Goal: Task Accomplishment & Management: Manage account settings

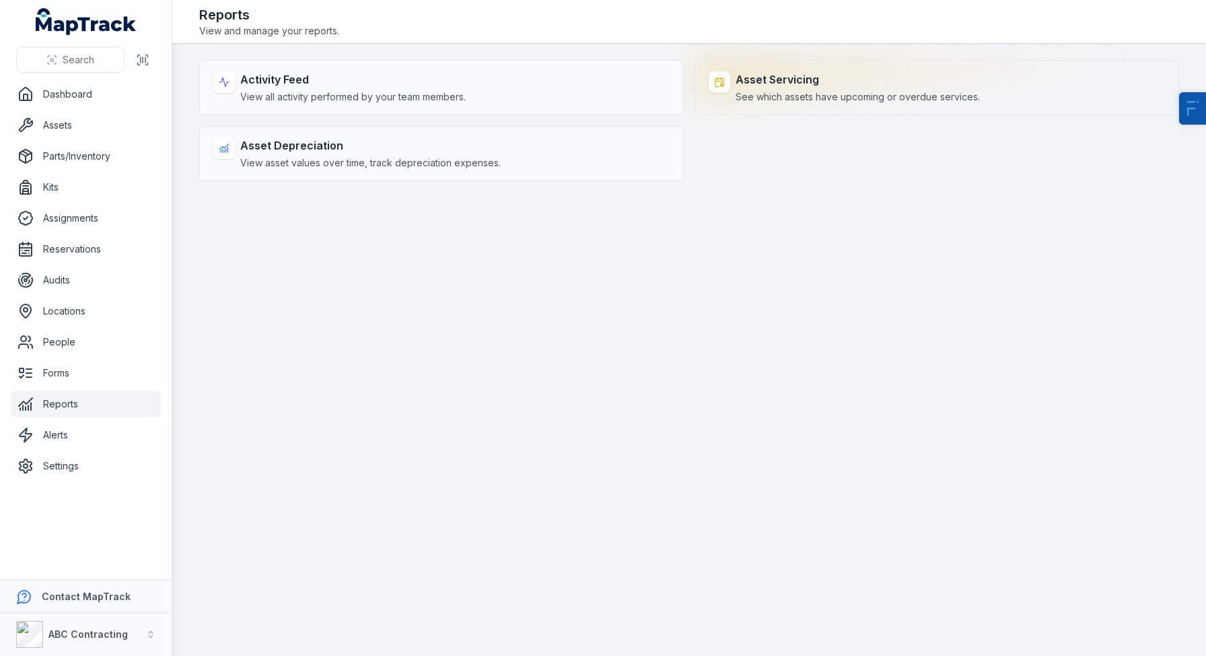
click at [866, 70] on div "Asset Servicing See which assets have upcoming or overdue services." at bounding box center [937, 87] width 485 height 55
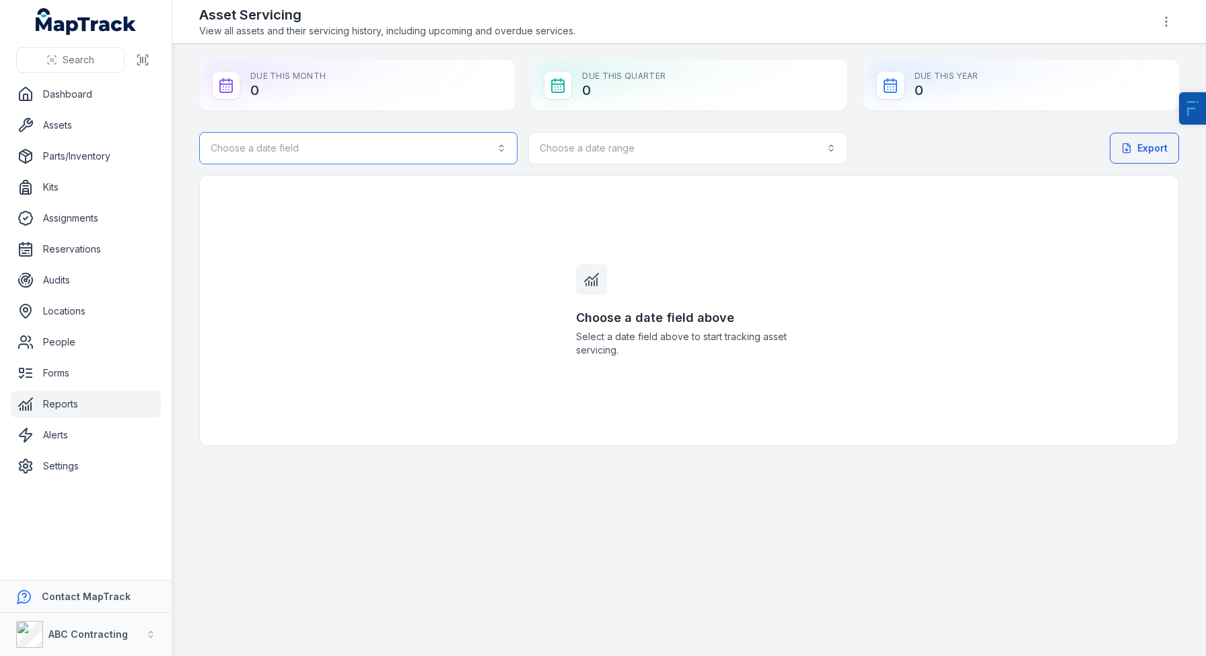
click at [284, 153] on button "Choose a date field" at bounding box center [358, 148] width 318 height 32
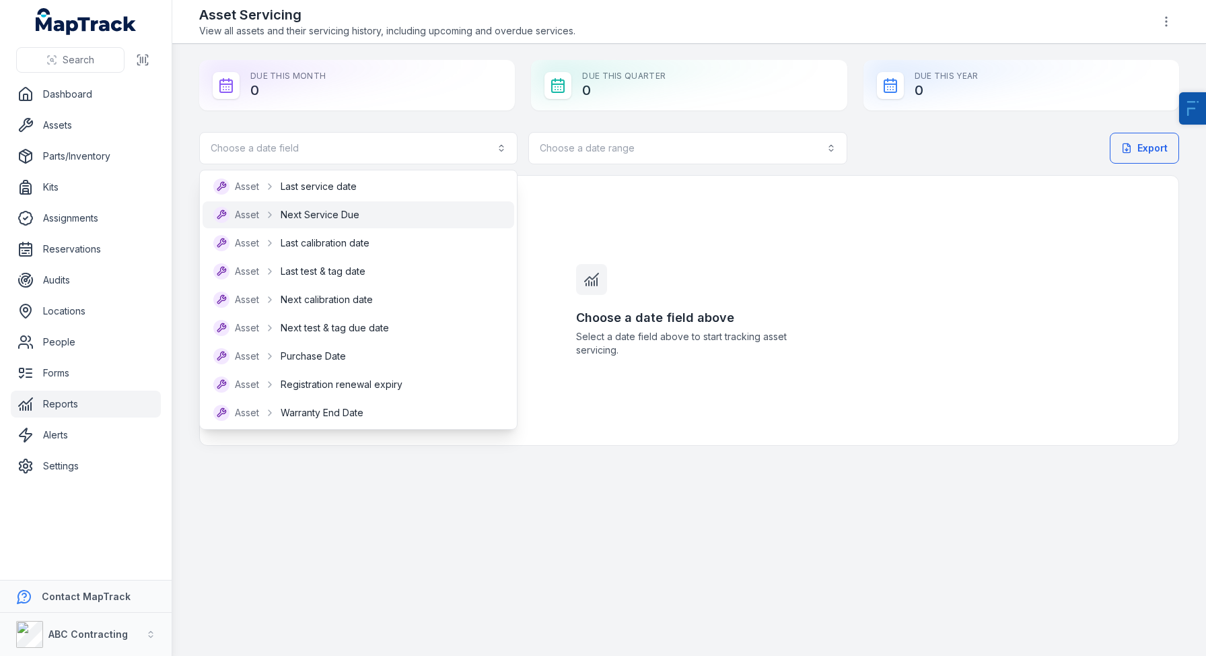
click at [338, 223] on div "Asset Next Service Due" at bounding box center [359, 214] width 312 height 27
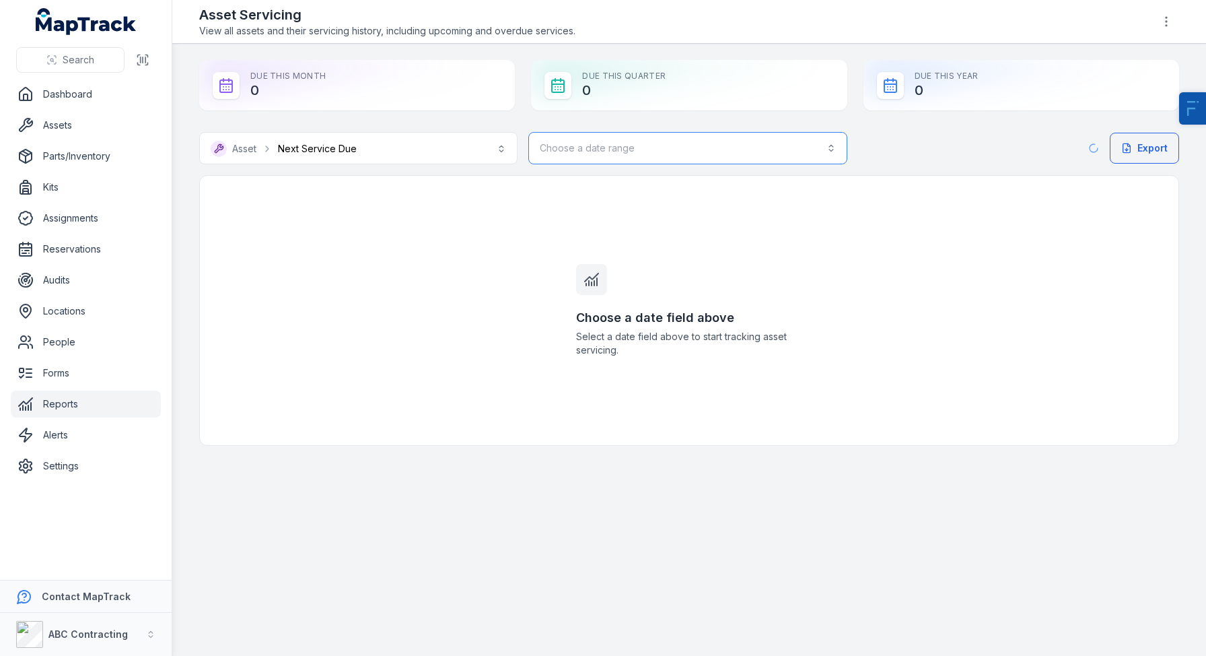
click at [652, 141] on button "Choose a date range" at bounding box center [687, 148] width 318 height 32
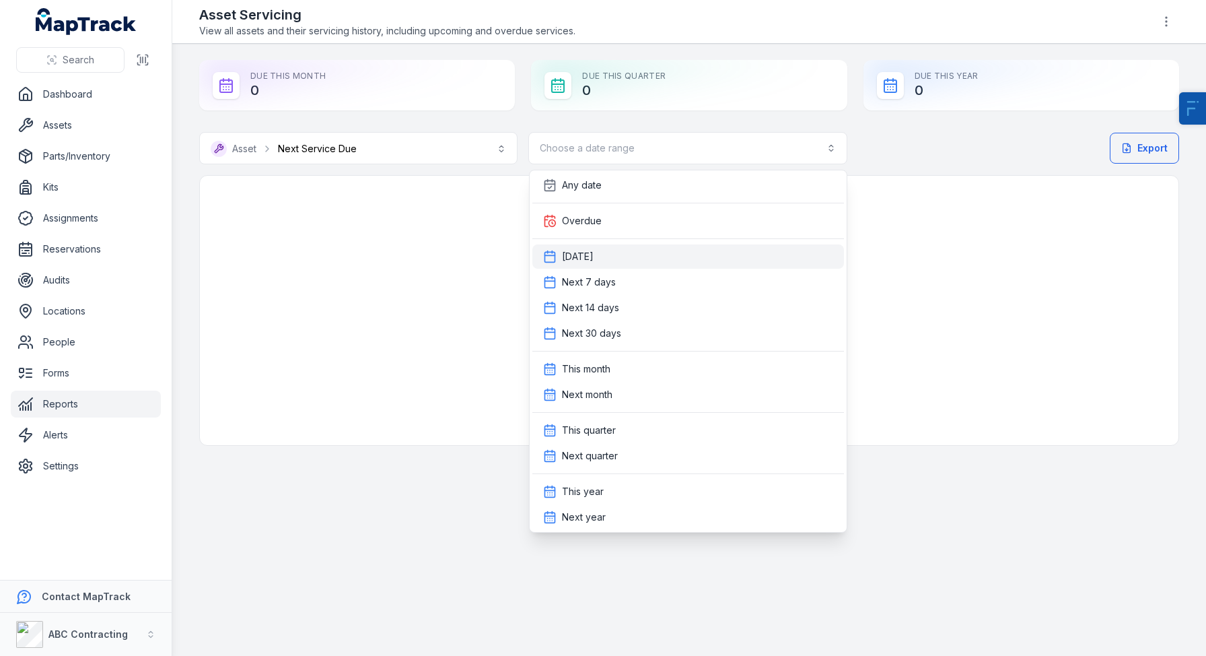
click at [604, 250] on div "Today" at bounding box center [688, 256] width 290 height 13
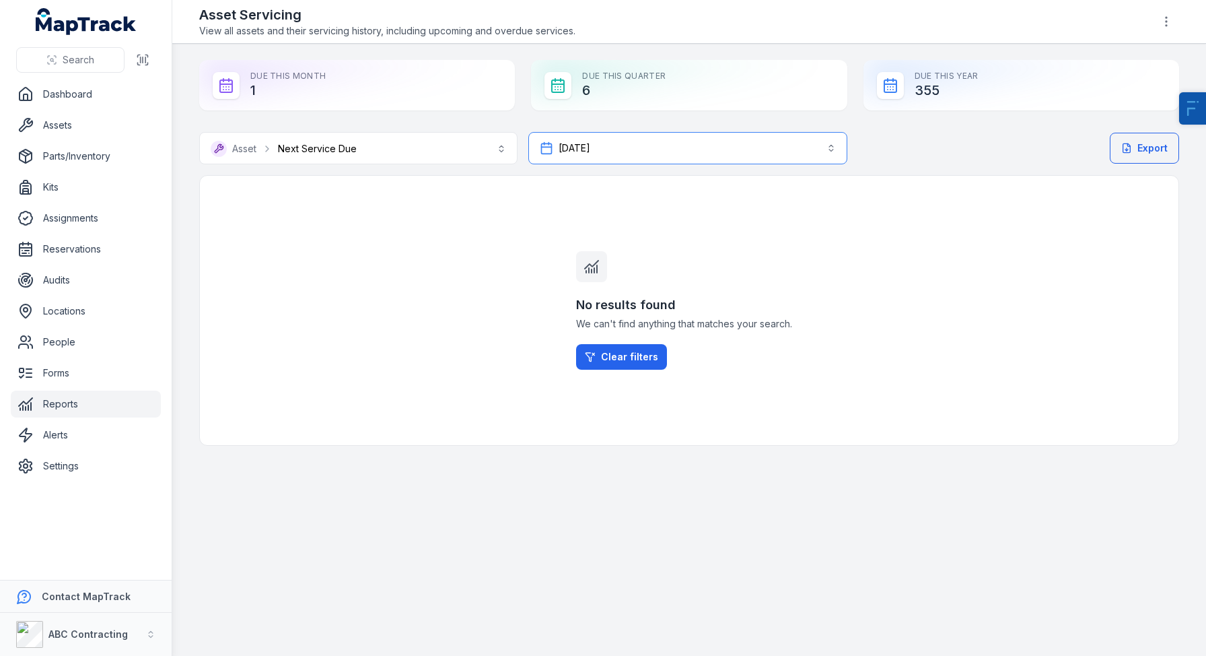
click at [623, 157] on button "Today *****" at bounding box center [687, 148] width 318 height 32
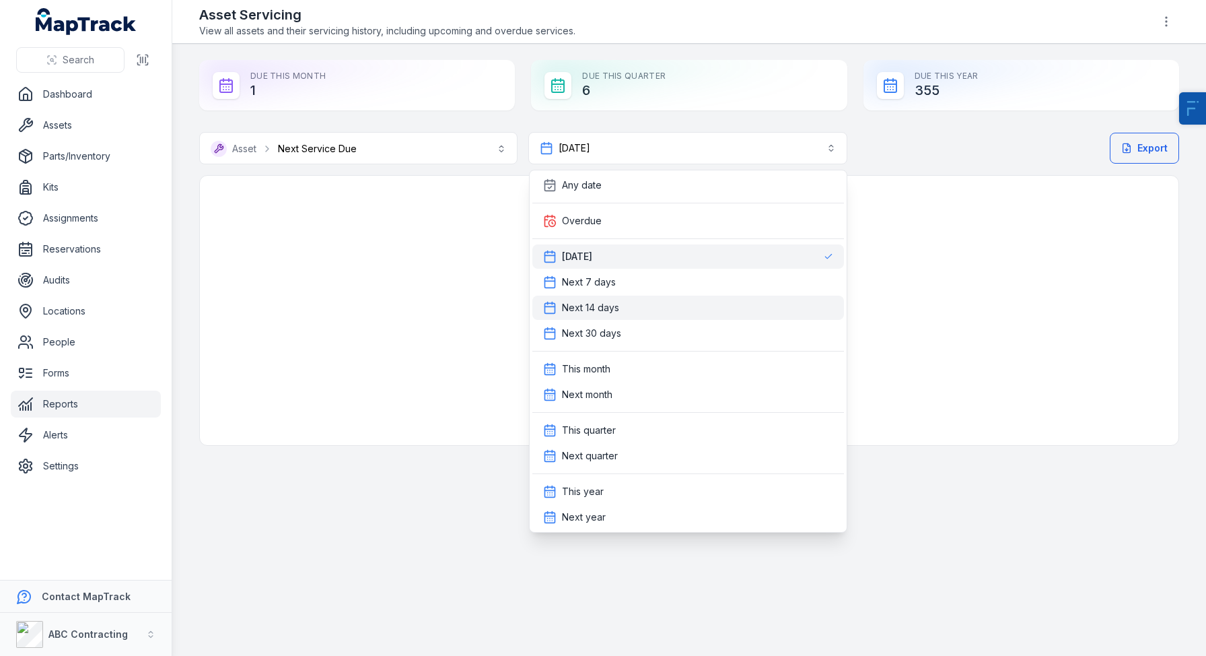
click at [608, 310] on span "Next 14 days" at bounding box center [590, 307] width 57 height 13
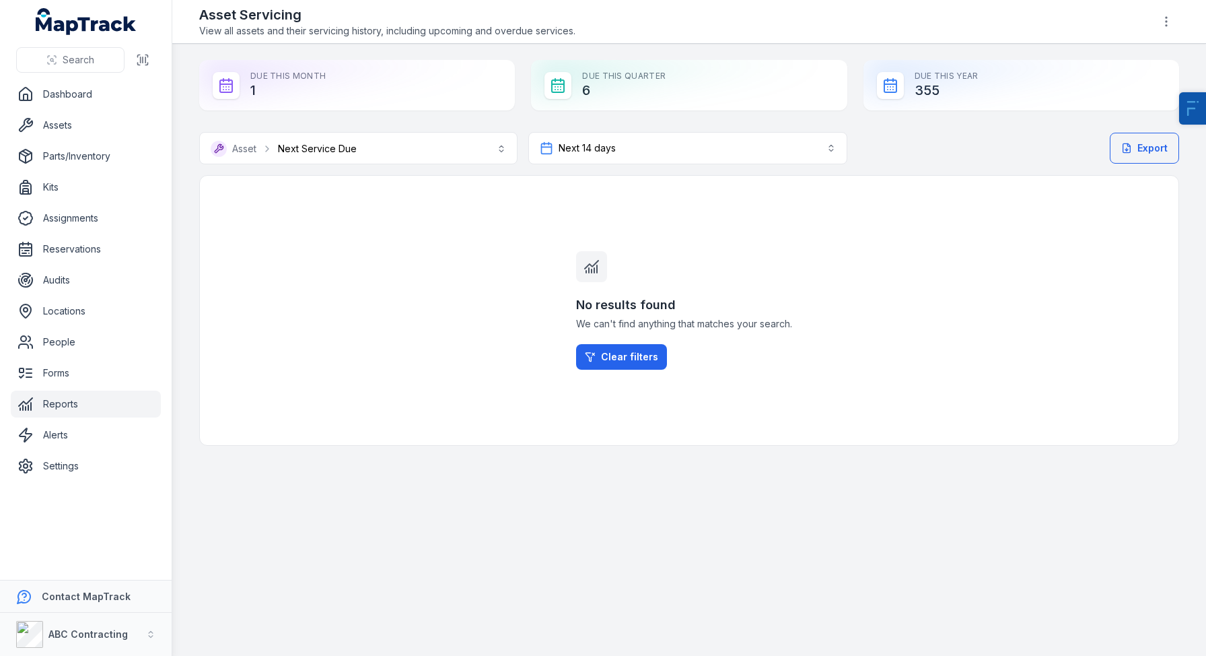
click at [524, 75] on div "Due This Month 1 Due This Quarter 6 Due This Year 355" at bounding box center [689, 85] width 980 height 50
click at [373, 141] on button "**********" at bounding box center [358, 148] width 318 height 32
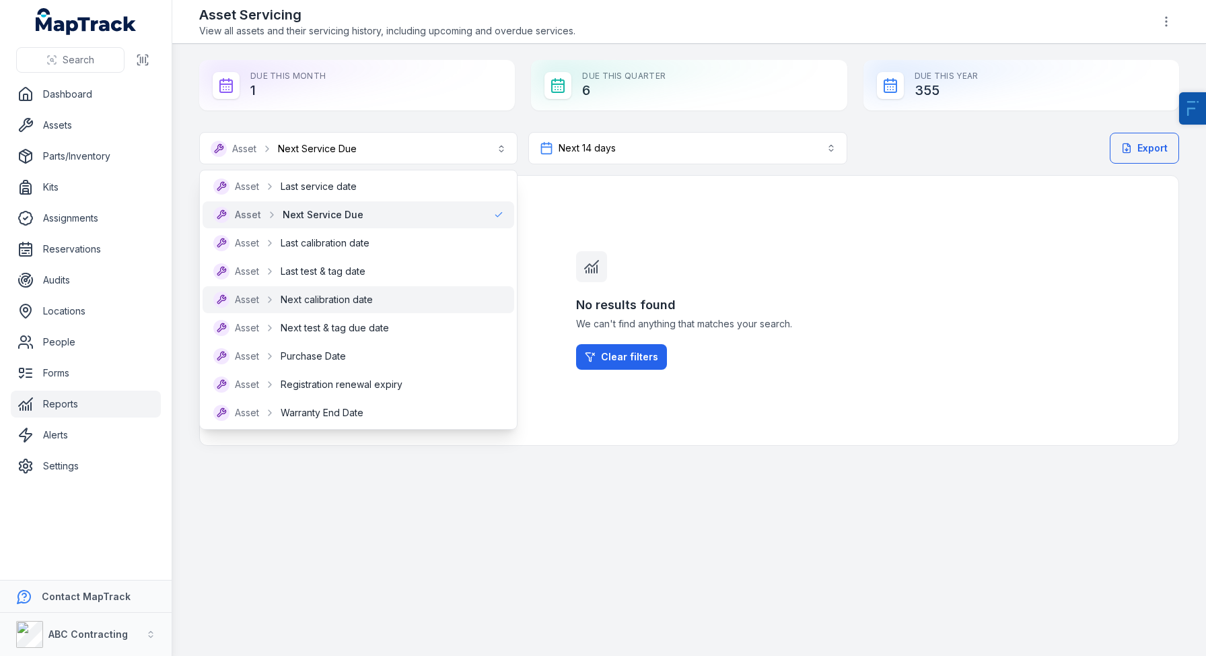
click at [333, 306] on div "Asset Next calibration date" at bounding box center [293, 299] width 160 height 16
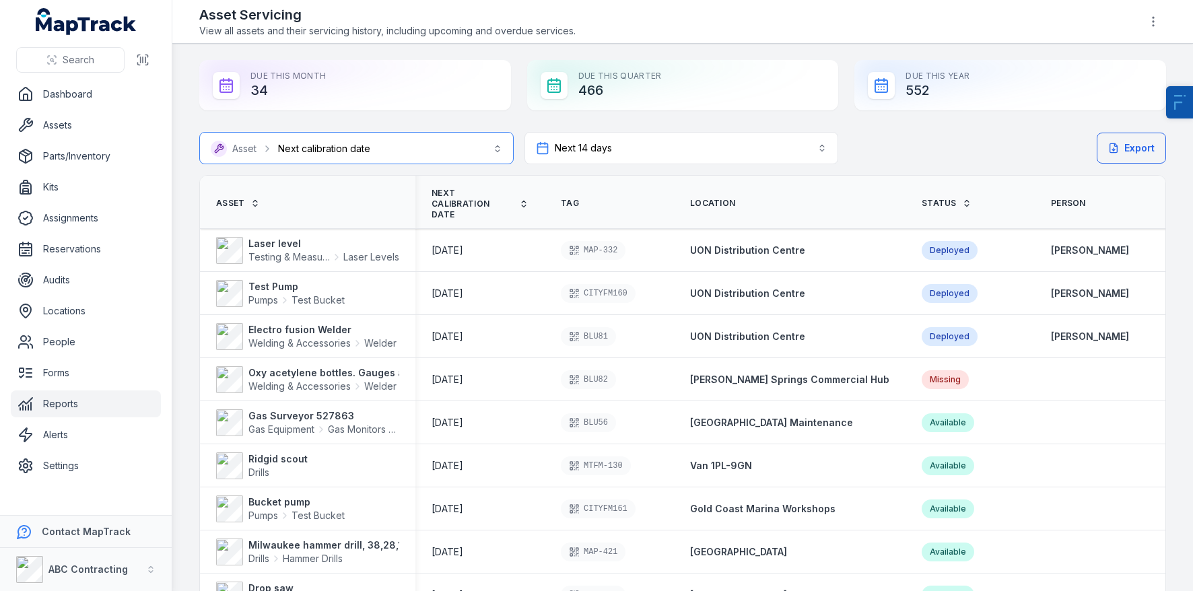
click at [265, 148] on button "**********" at bounding box center [356, 148] width 314 height 32
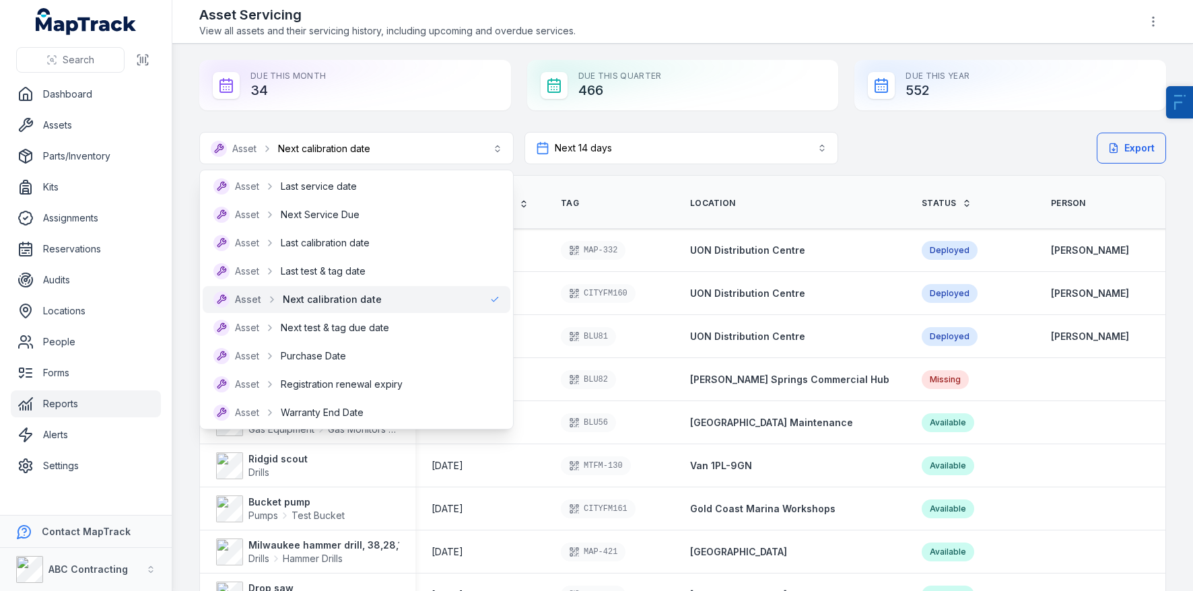
click at [909, 119] on div "**********" at bounding box center [682, 462] width 967 height 804
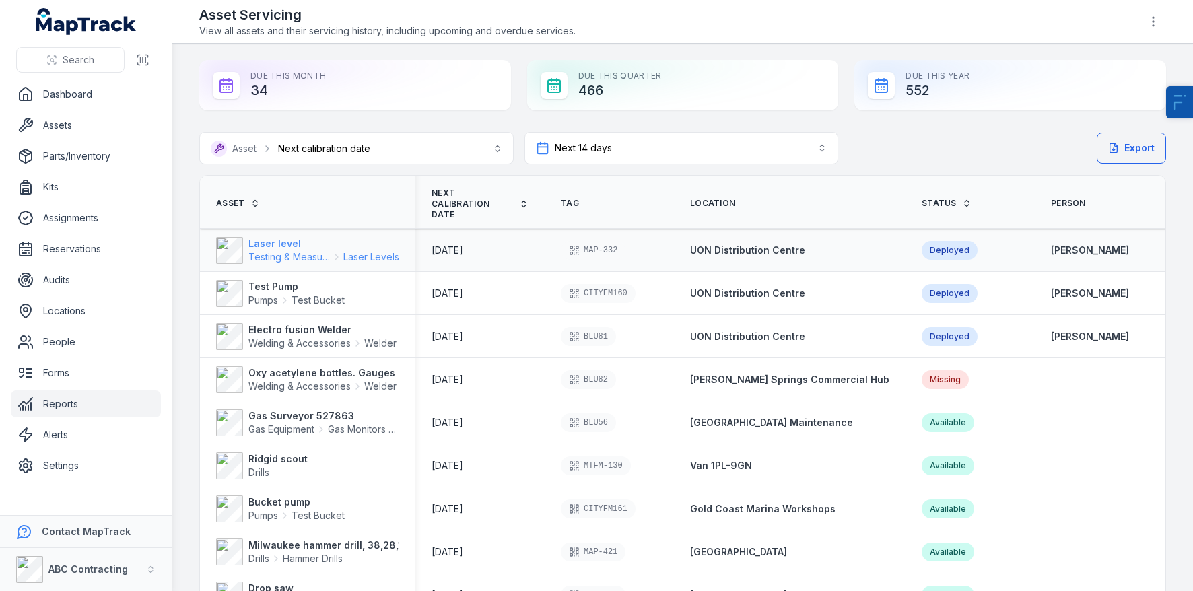
click at [273, 250] on span "Testing & Measuring Equipment" at bounding box center [288, 256] width 81 height 13
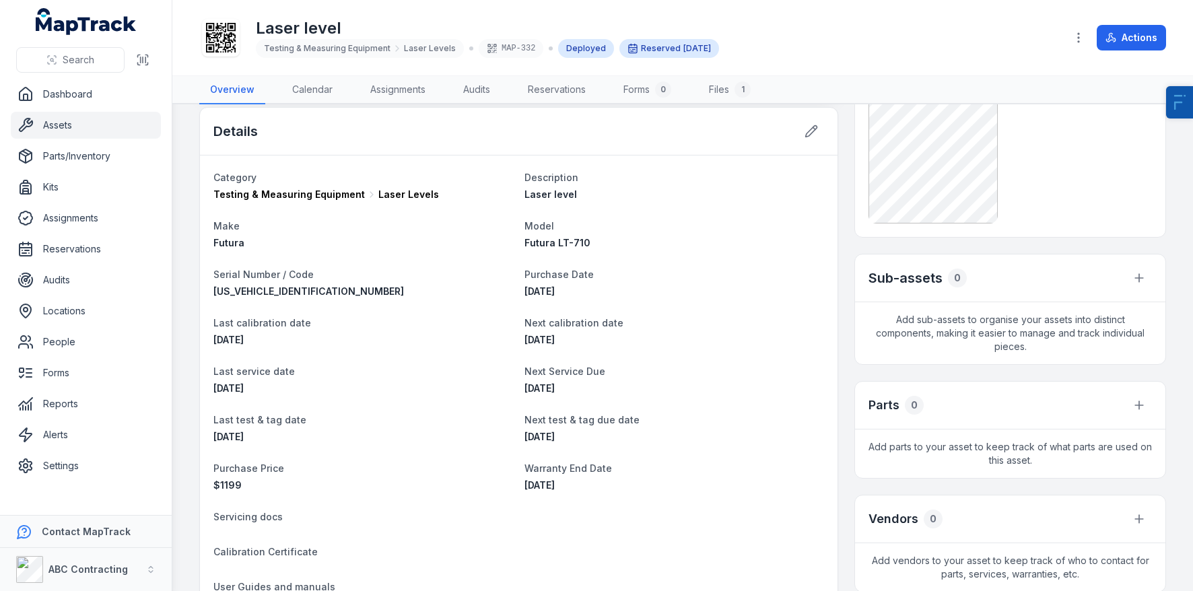
scroll to position [401, 0]
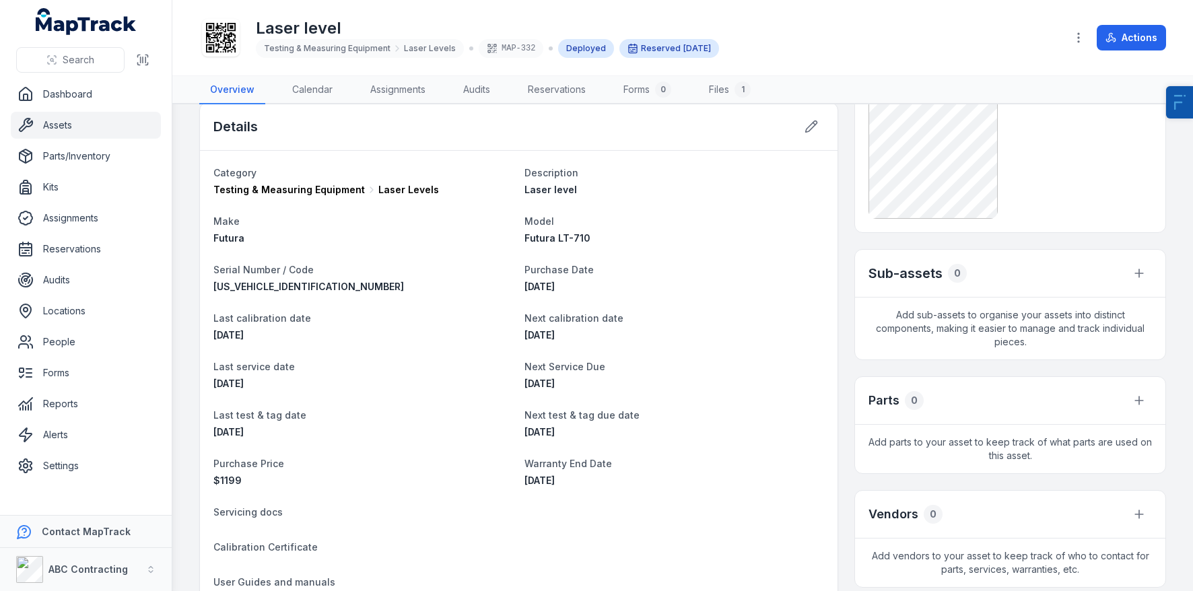
click at [81, 118] on link "Assets" at bounding box center [86, 125] width 150 height 27
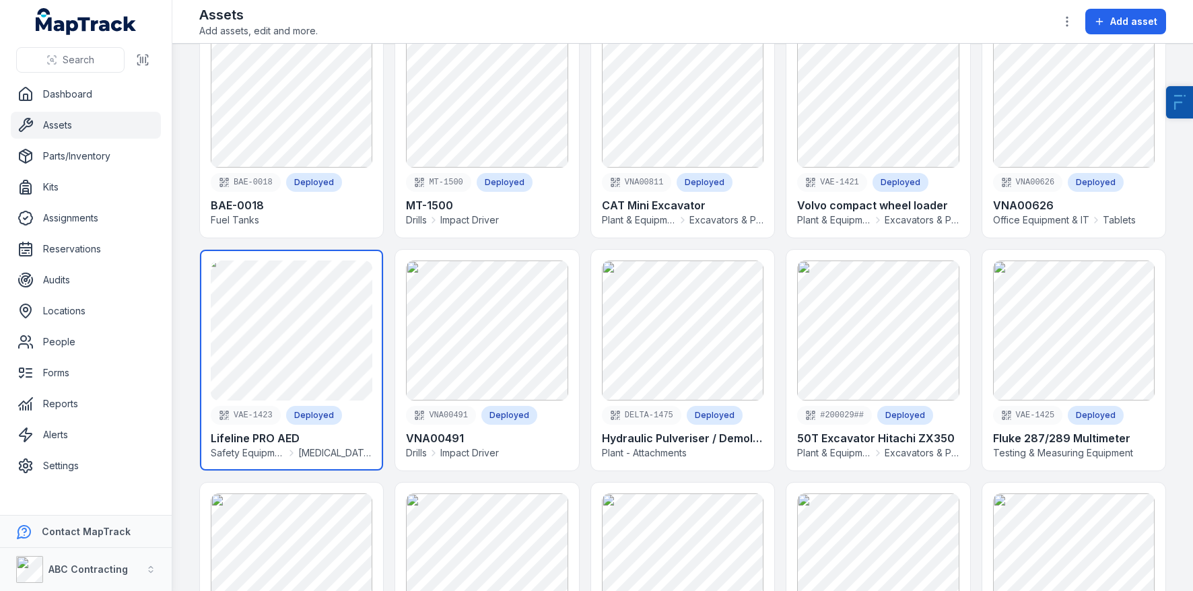
scroll to position [129, 0]
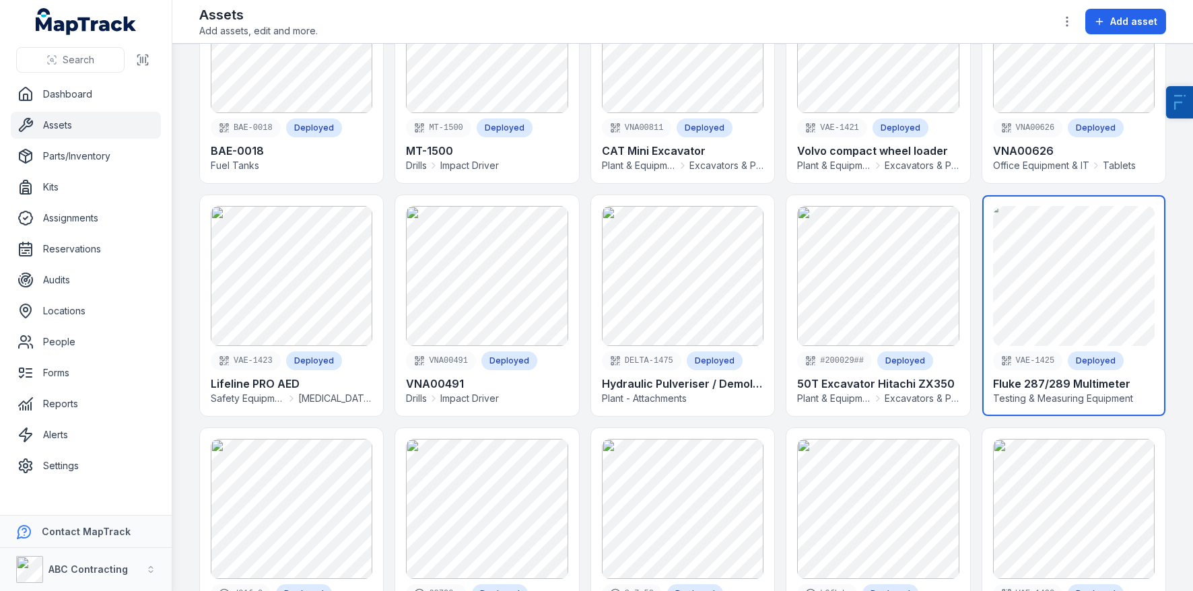
click at [1084, 268] on link at bounding box center [1073, 305] width 183 height 221
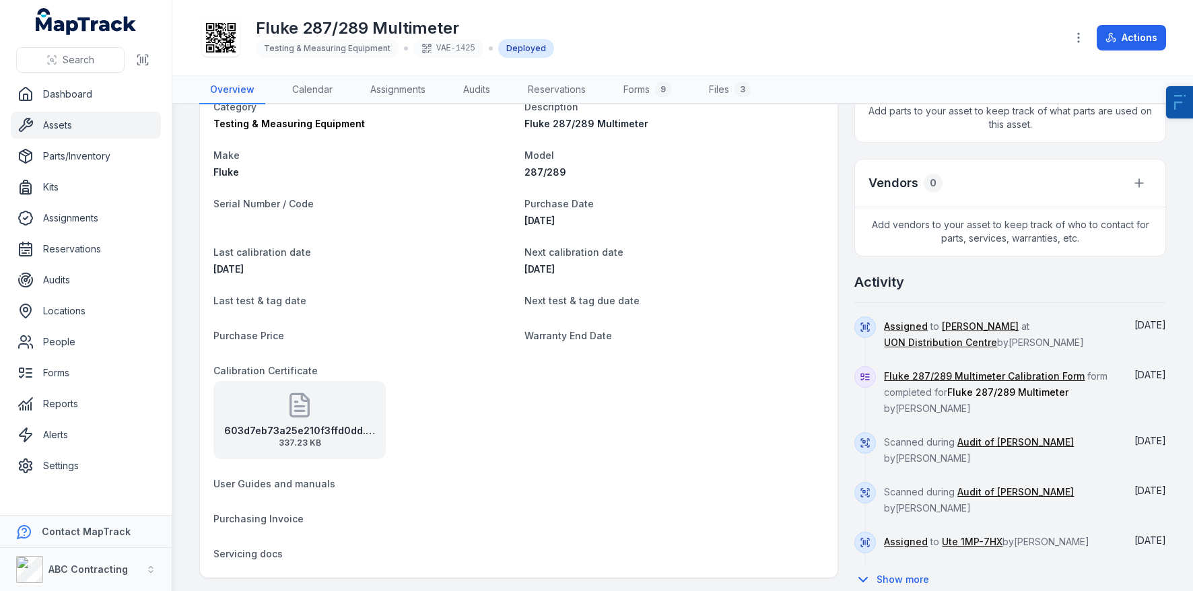
scroll to position [464, 0]
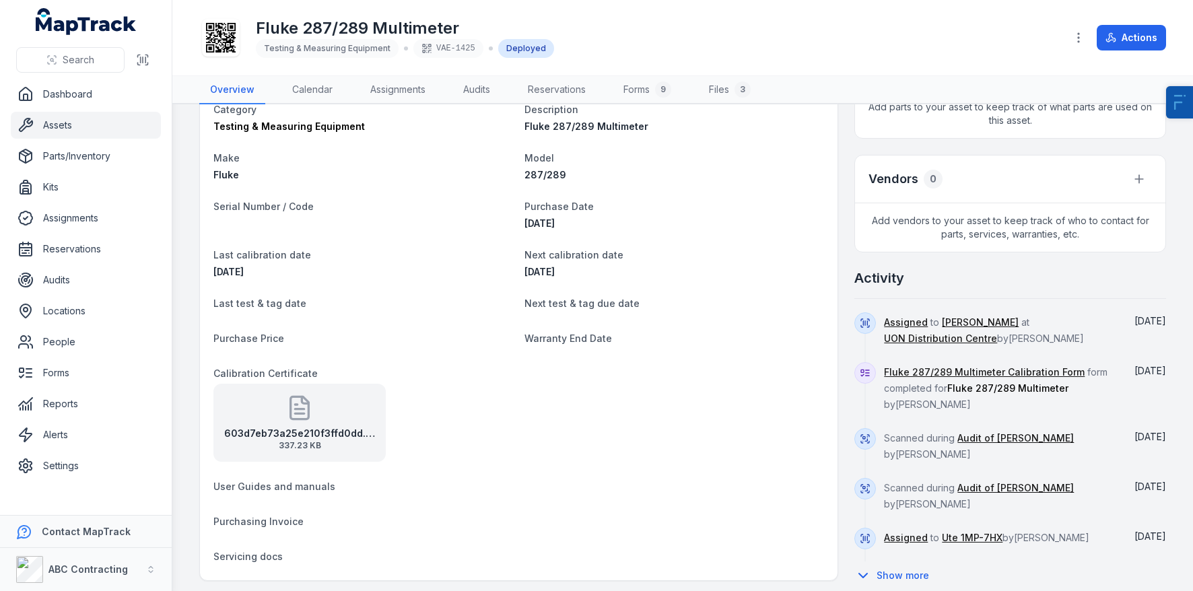
click at [240, 434] on strong "603d7eb73a25e210f3ffd0dd.original" at bounding box center [299, 433] width 151 height 13
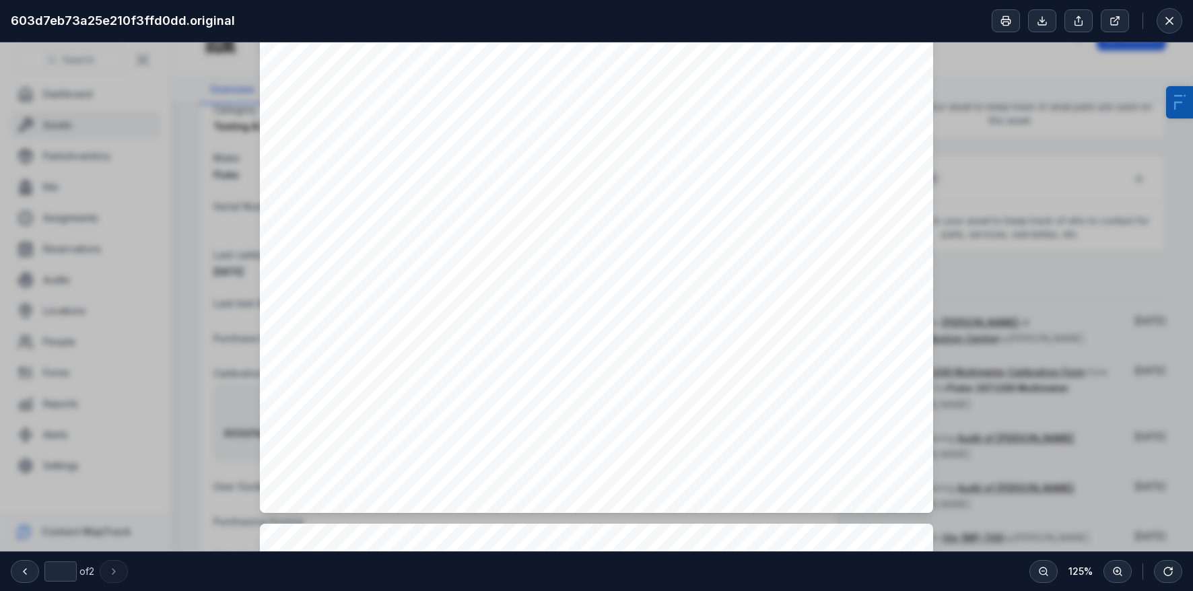
type input "*"
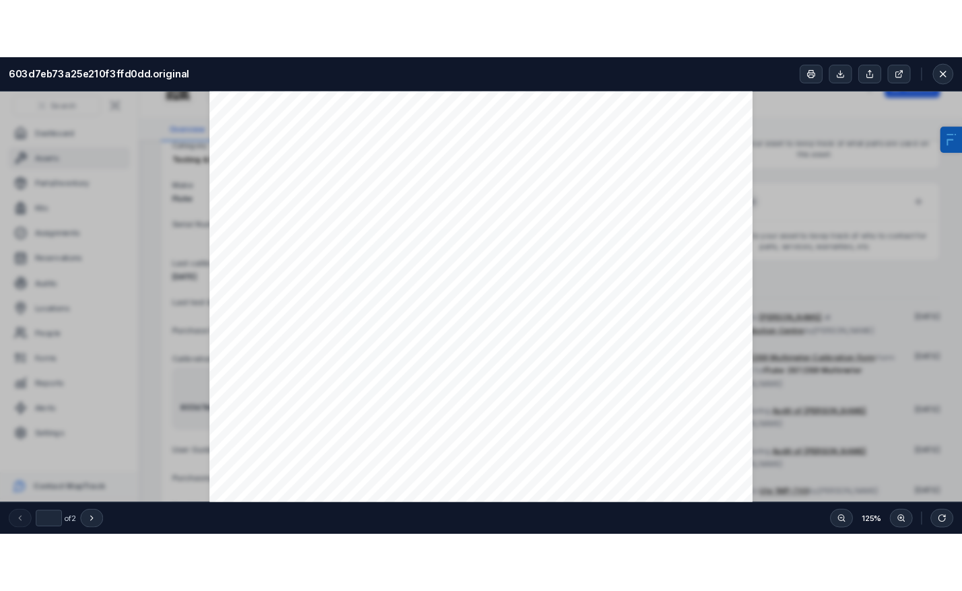
scroll to position [0, 0]
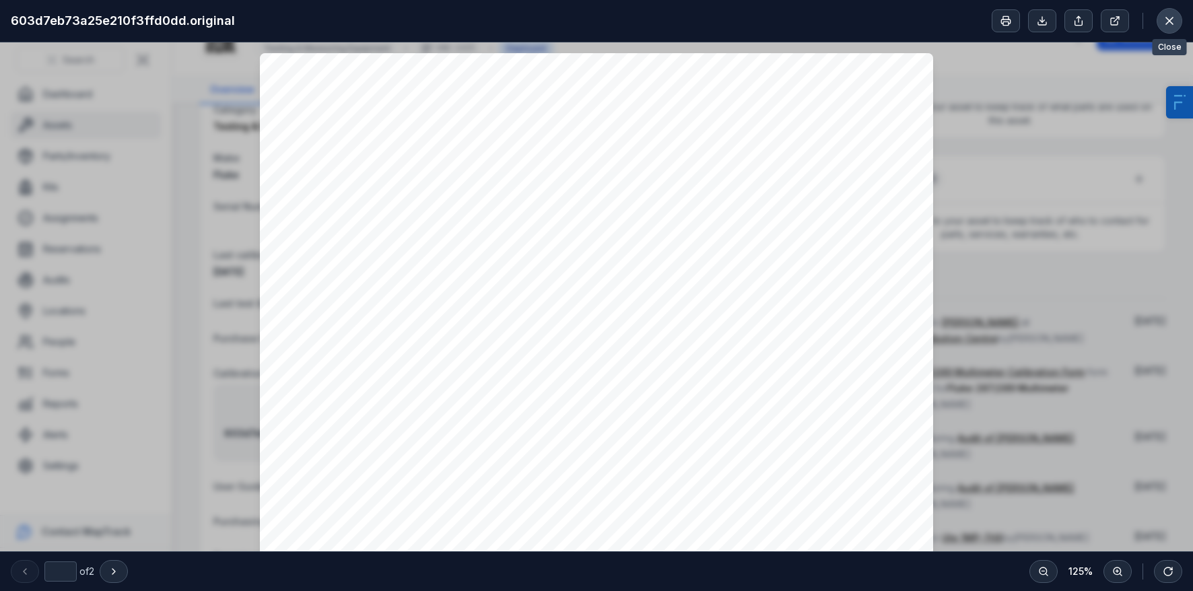
click at [1165, 23] on icon at bounding box center [1169, 20] width 13 height 13
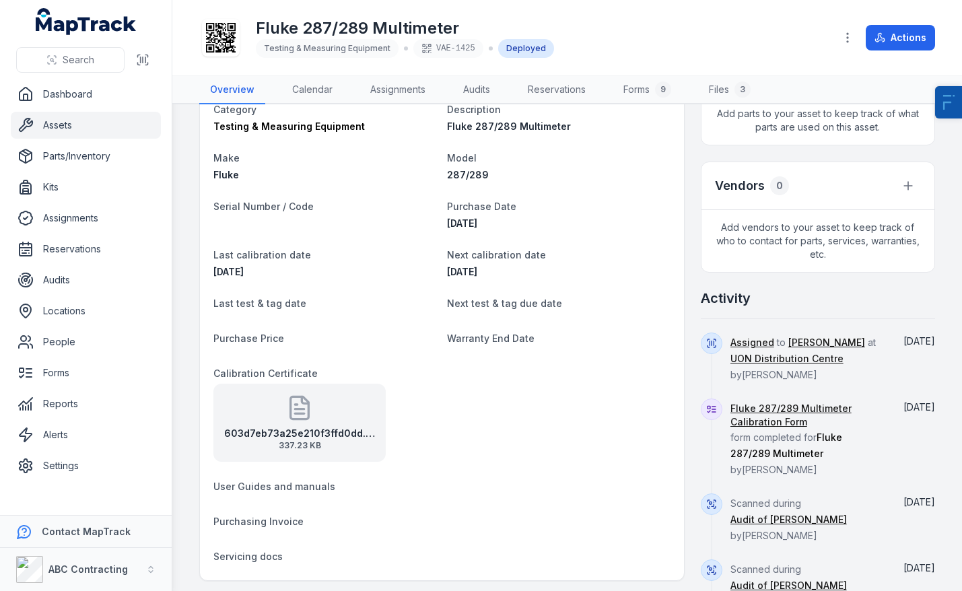
click at [218, 32] on icon at bounding box center [221, 38] width 30 height 30
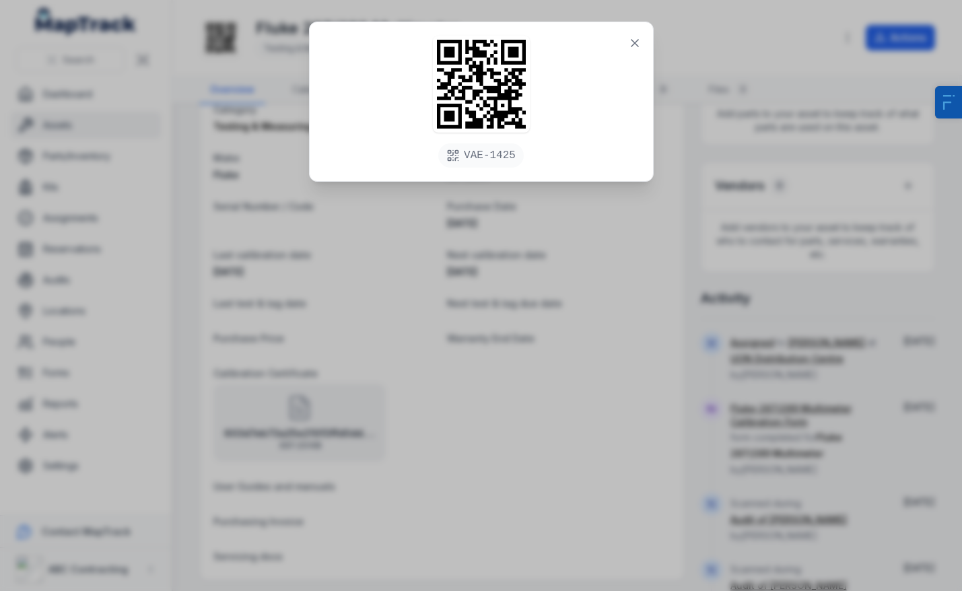
click at [829, 390] on div "VAE-1425" at bounding box center [481, 295] width 962 height 591
click at [639, 45] on icon at bounding box center [634, 42] width 13 height 13
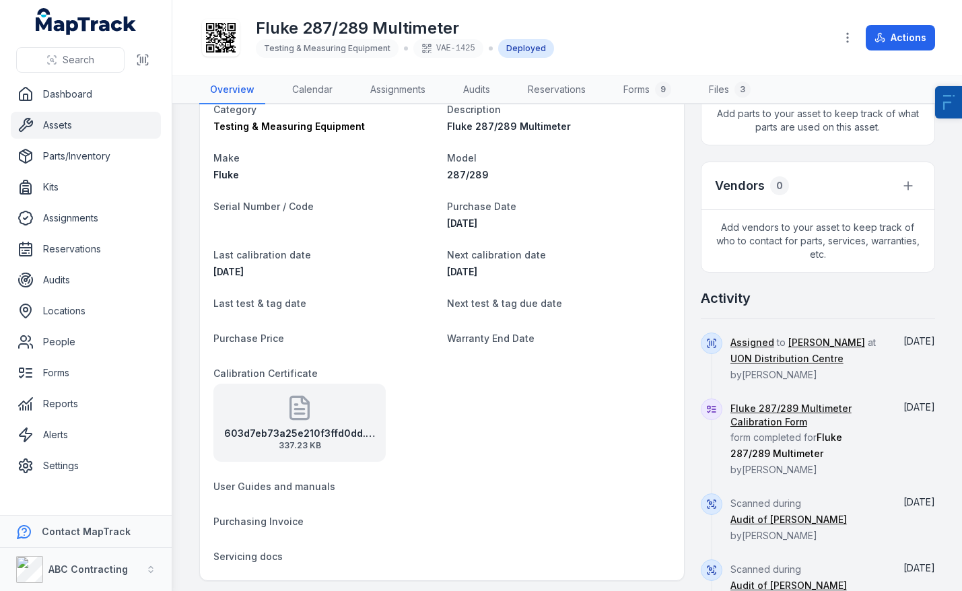
click at [636, 191] on dl "Category Testing & Measuring Equipment Description Fluke 287/289 Multimeter Mak…" at bounding box center [441, 334] width 457 height 466
click at [650, 92] on link "Forms 9" at bounding box center [647, 90] width 69 height 28
